Goal: Navigation & Orientation: Find specific page/section

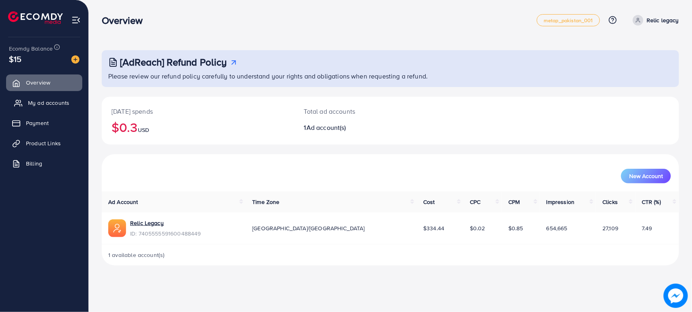
click at [50, 106] on span "My ad accounts" at bounding box center [48, 103] width 41 height 8
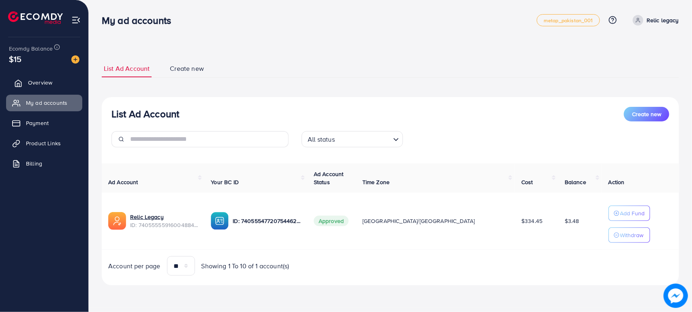
click at [43, 82] on span "Overview" at bounding box center [40, 83] width 24 height 8
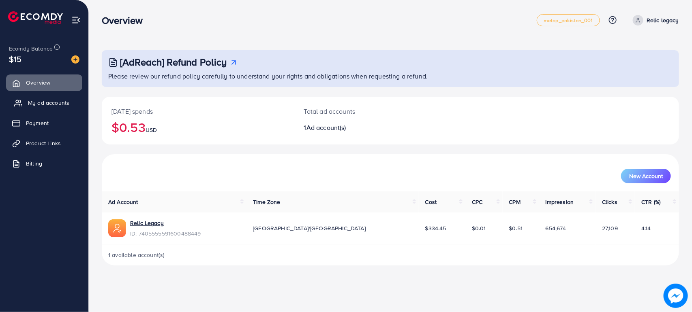
click at [41, 104] on span "My ad accounts" at bounding box center [48, 103] width 41 height 8
